Goal: Task Accomplishment & Management: Complete application form

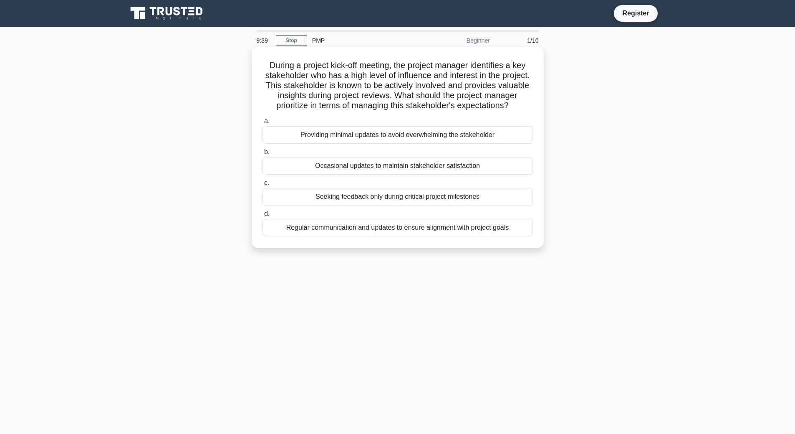
click at [367, 236] on div "Regular communication and updates to ensure alignment with project goals" at bounding box center [397, 228] width 270 height 18
click at [262, 217] on input "d. Regular communication and updates to ensure alignment with project goals" at bounding box center [262, 213] width 0 height 5
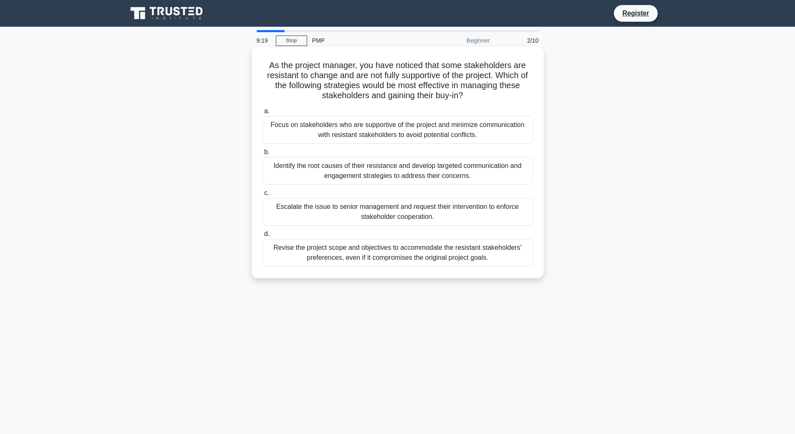
click at [293, 164] on div "Identify the root causes of their resistance and develop targeted communication…" at bounding box center [397, 171] width 270 height 28
click at [262, 155] on input "b. Identify the root causes of their resistance and develop targeted communicat…" at bounding box center [262, 151] width 0 height 5
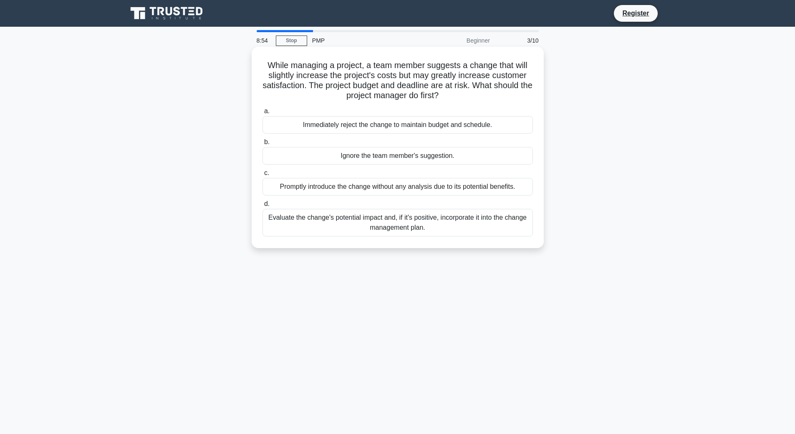
click at [333, 219] on div "Evaluate the change's potential impact and, if it's positive, incorporate it in…" at bounding box center [397, 223] width 270 height 28
click at [262, 207] on input "d. Evaluate the change's potential impact and, if it's positive, incorporate it…" at bounding box center [262, 203] width 0 height 5
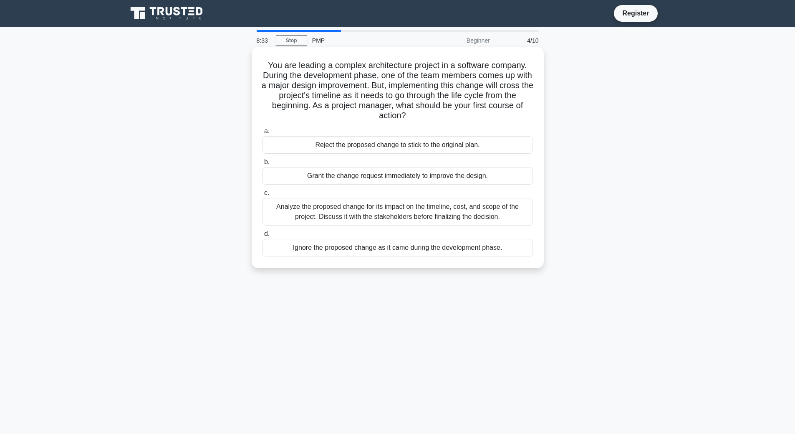
click at [316, 209] on div "Analyze the proposed change for its impact on the timeline, cost, and scope of …" at bounding box center [397, 212] width 270 height 28
click at [262, 196] on input "c. Analyze the proposed change for its impact on the timeline, cost, and scope …" at bounding box center [262, 192] width 0 height 5
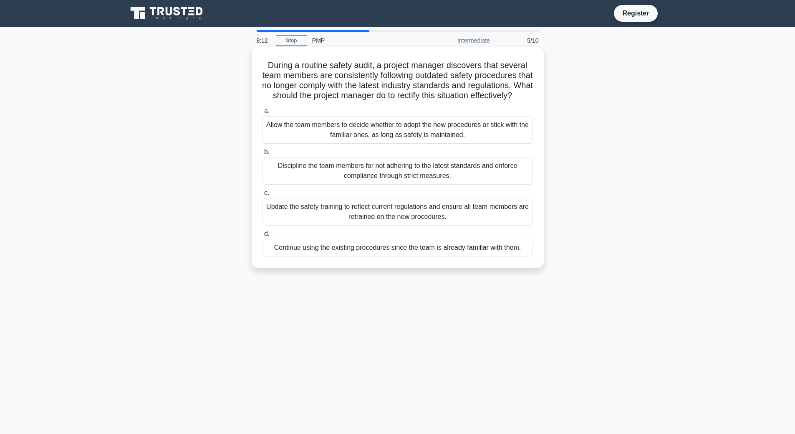
click at [350, 219] on div "Update the safety training to reflect current regulations and ensure all team m…" at bounding box center [397, 212] width 270 height 28
click at [262, 196] on input "c. Update the safety training to reflect current regulations and ensure all tea…" at bounding box center [262, 192] width 0 height 5
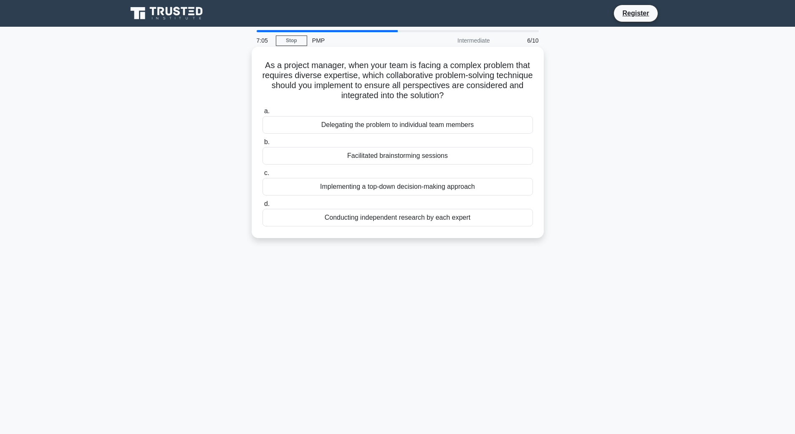
click at [354, 159] on div "Facilitated brainstorming sessions" at bounding box center [397, 156] width 270 height 18
click at [262, 145] on input "b. Facilitated brainstorming sessions" at bounding box center [262, 141] width 0 height 5
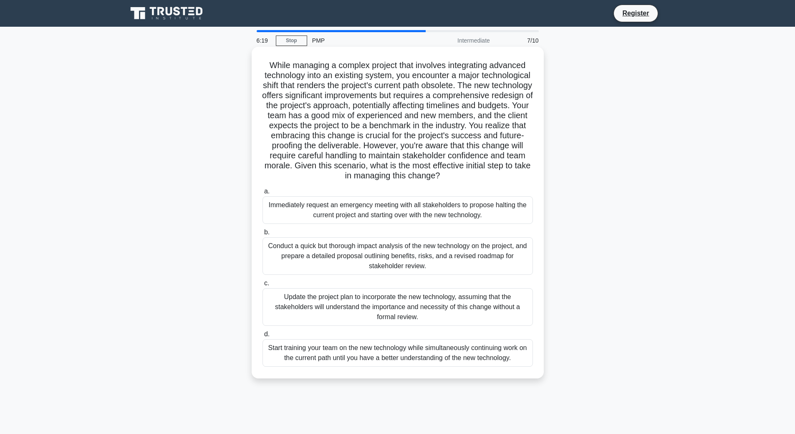
click at [307, 250] on div "Conduct a quick but thorough impact analysis of the new technology on the proje…" at bounding box center [397, 256] width 270 height 38
click at [262, 235] on input "b. Conduct a quick but thorough impact analysis of the new technology on the pr…" at bounding box center [262, 232] width 0 height 5
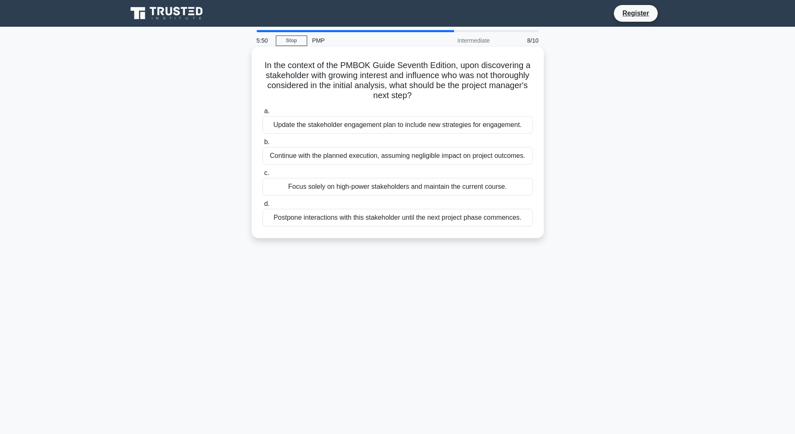
click at [308, 127] on div "Update the stakeholder engagement plan to include new strategies for engagement." at bounding box center [397, 125] width 270 height 18
click at [262, 114] on input "a. Update the stakeholder engagement plan to include new strategies for engagem…" at bounding box center [262, 110] width 0 height 5
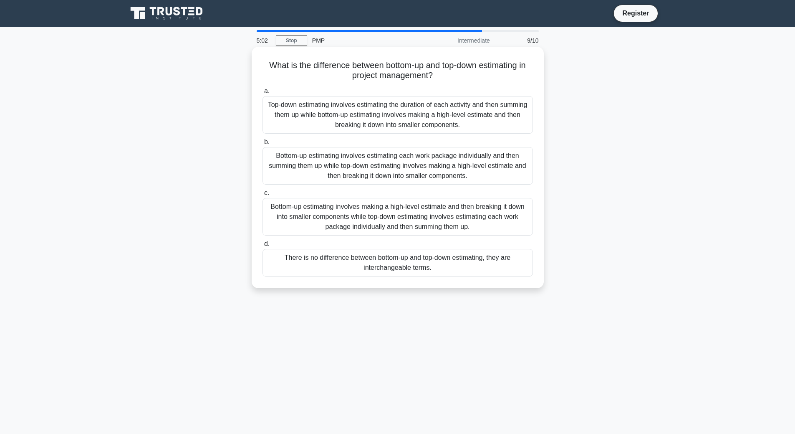
click at [331, 163] on div "Bottom-up estimating involves estimating each work package individually and the…" at bounding box center [397, 166] width 270 height 38
click at [262, 145] on input "b. Bottom-up estimating involves estimating each work package individually and …" at bounding box center [262, 141] width 0 height 5
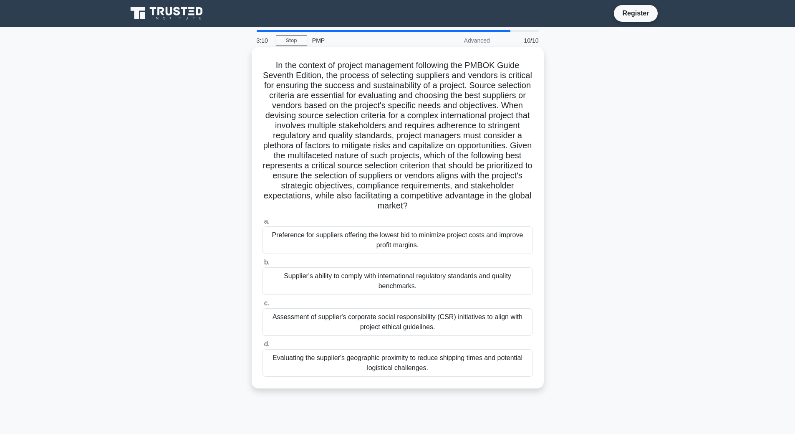
click at [343, 279] on div "Supplier's ability to comply with international regulatory standards and qualit…" at bounding box center [397, 281] width 270 height 28
click at [262, 265] on input "b. Supplier's ability to comply with international regulatory standards and qua…" at bounding box center [262, 262] width 0 height 5
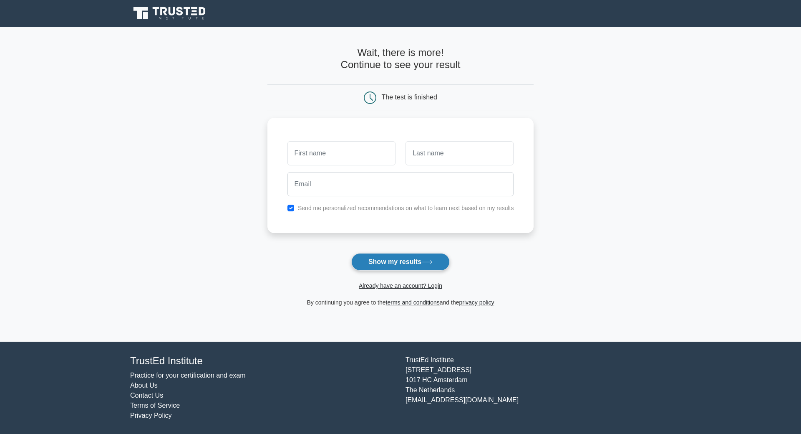
click at [401, 261] on button "Show my results" at bounding box center [400, 262] width 98 height 18
click at [329, 149] on input "text" at bounding box center [342, 151] width 108 height 24
type input "Gabi"
click at [448, 156] on input "text" at bounding box center [460, 151] width 108 height 24
type input "לוי"
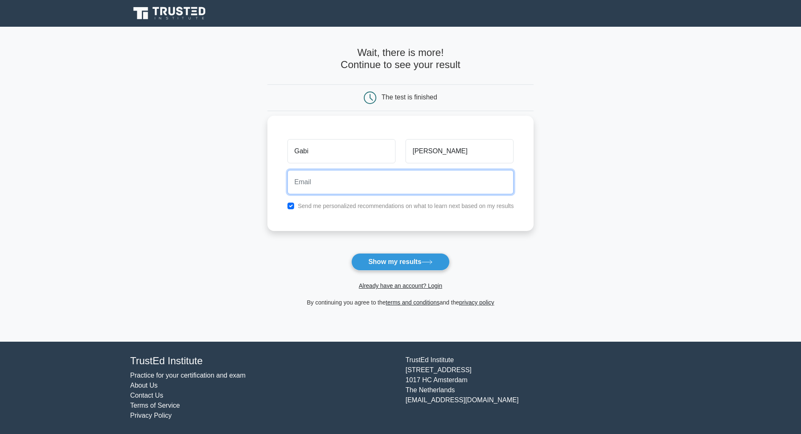
click at [360, 189] on input "email" at bounding box center [401, 182] width 227 height 24
type input "gabilevy22@gmail.com"
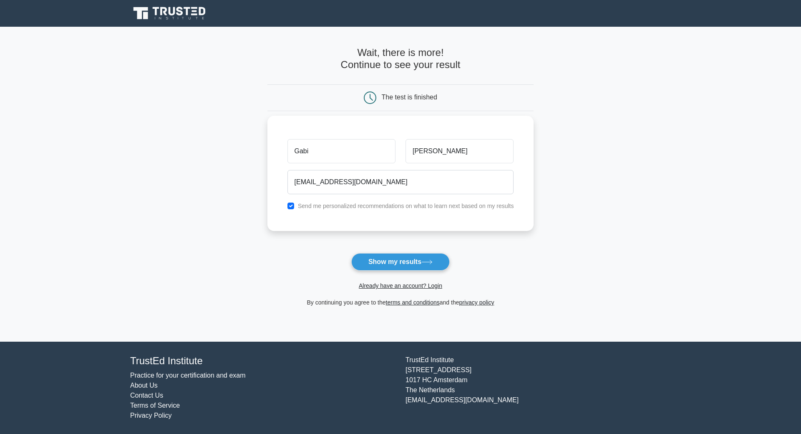
click at [360, 205] on label "Send me personalized recommendations on what to learn next based on my results" at bounding box center [406, 205] width 216 height 7
click at [290, 207] on input "checkbox" at bounding box center [291, 205] width 7 height 7
checkbox input "false"
click at [390, 262] on button "Show my results" at bounding box center [400, 262] width 98 height 18
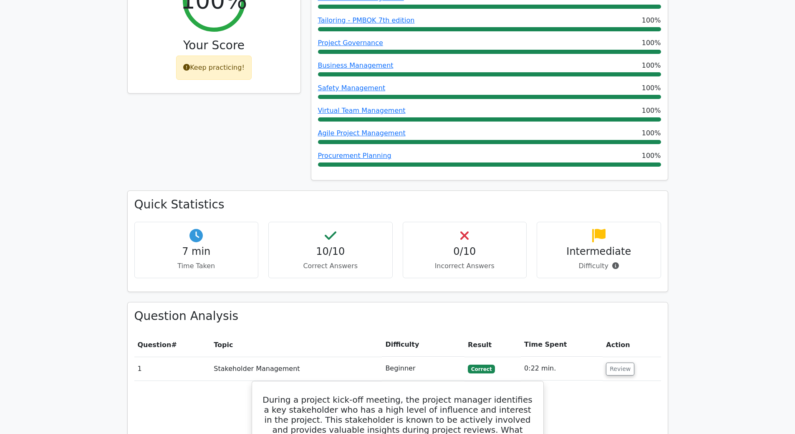
scroll to position [417, 0]
